Goal: Task Accomplishment & Management: Complete application form

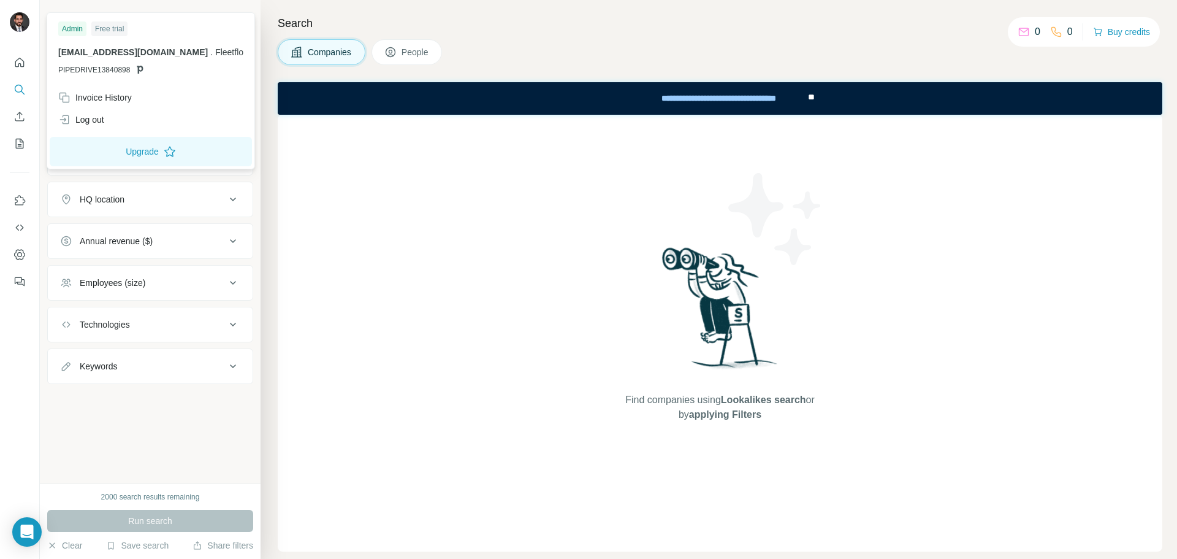
click at [26, 25] on img at bounding box center [20, 22] width 20 height 20
click at [97, 114] on div "Log out" at bounding box center [81, 119] width 46 height 12
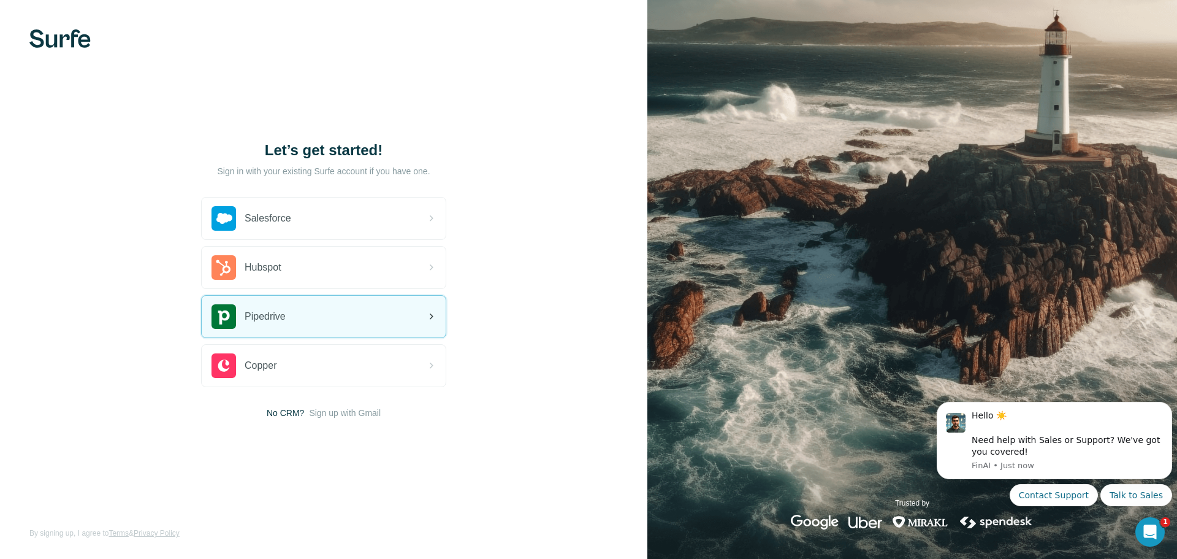
click at [386, 318] on div "Pipedrive" at bounding box center [324, 317] width 244 height 42
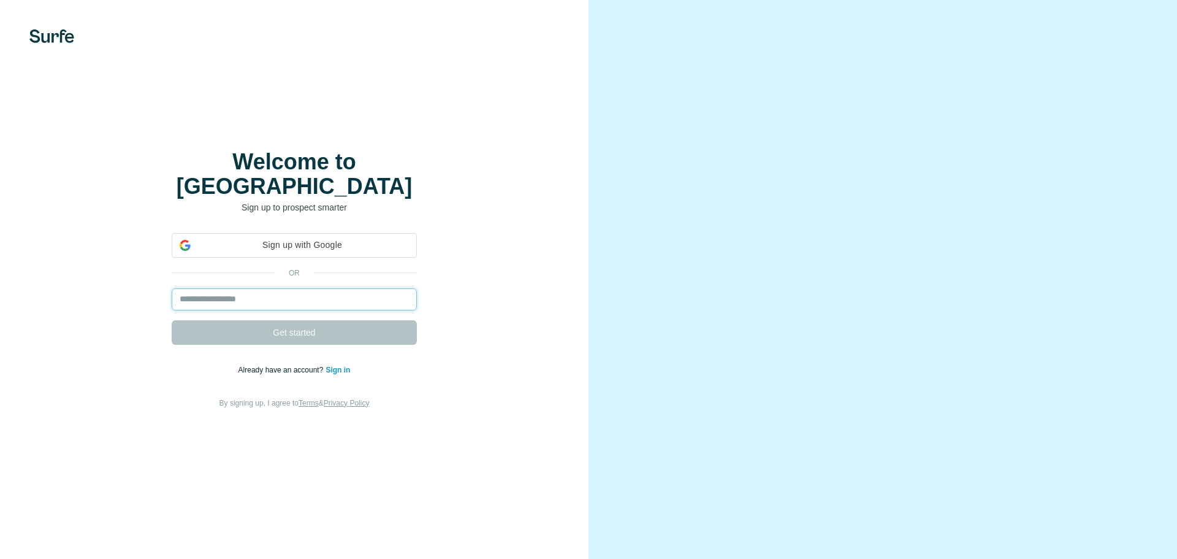
click at [328, 288] on input "email" at bounding box center [294, 299] width 245 height 22
